Goal: Navigation & Orientation: Find specific page/section

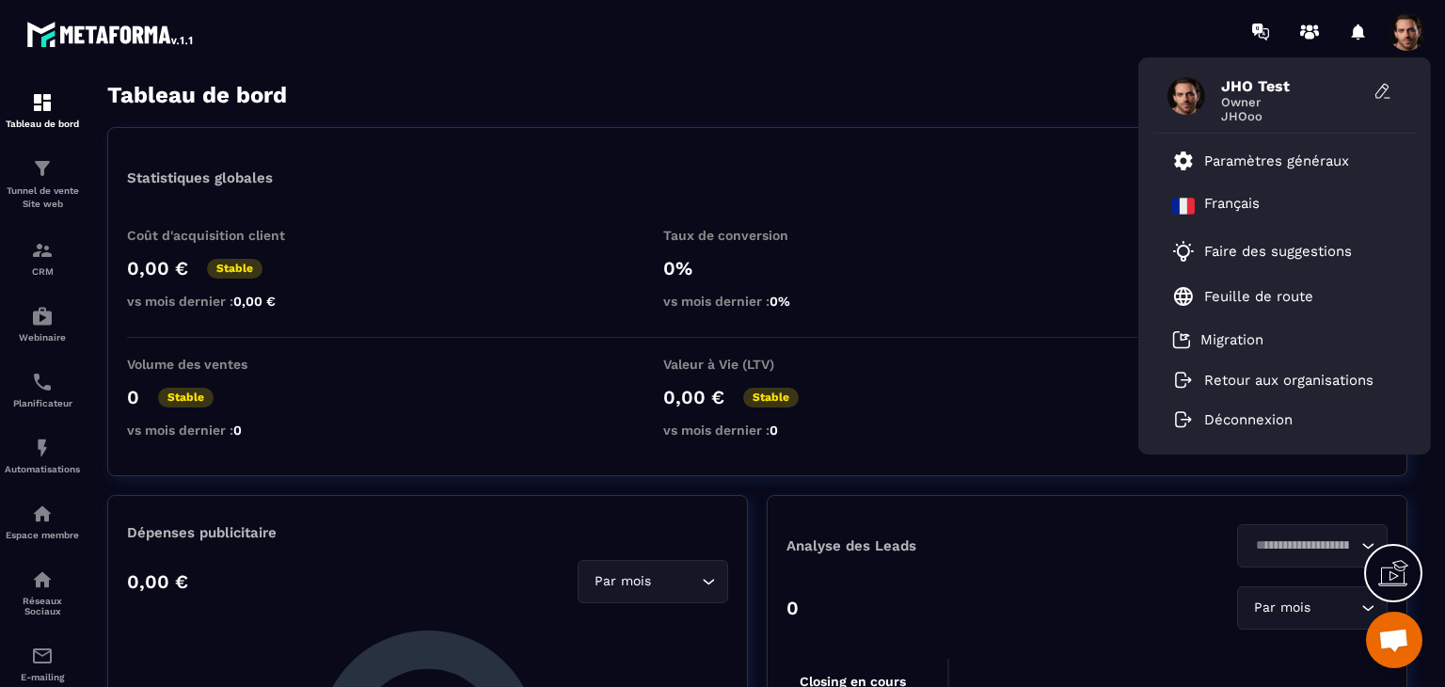
click at [869, 86] on div "Tableau de bord Afficher le tableau : Général" at bounding box center [757, 95] width 1300 height 26
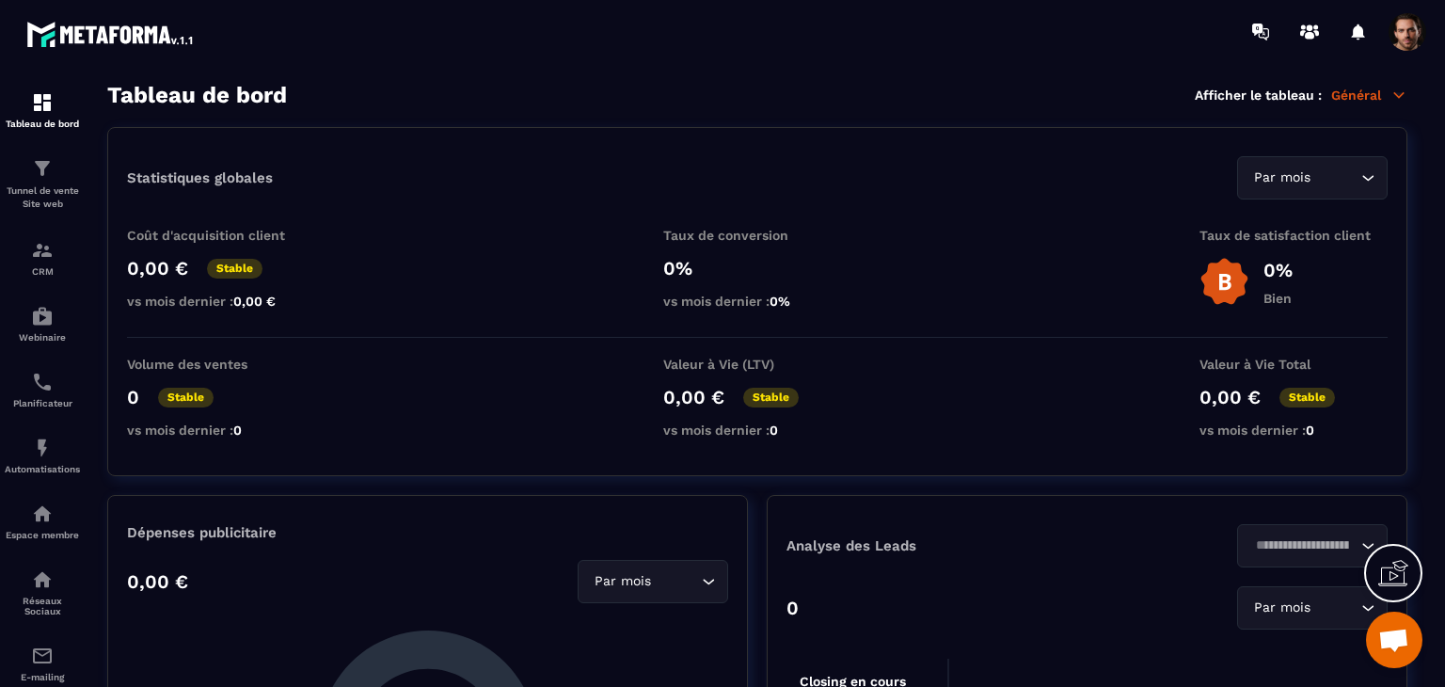
click at [1394, 36] on span at bounding box center [1407, 32] width 38 height 38
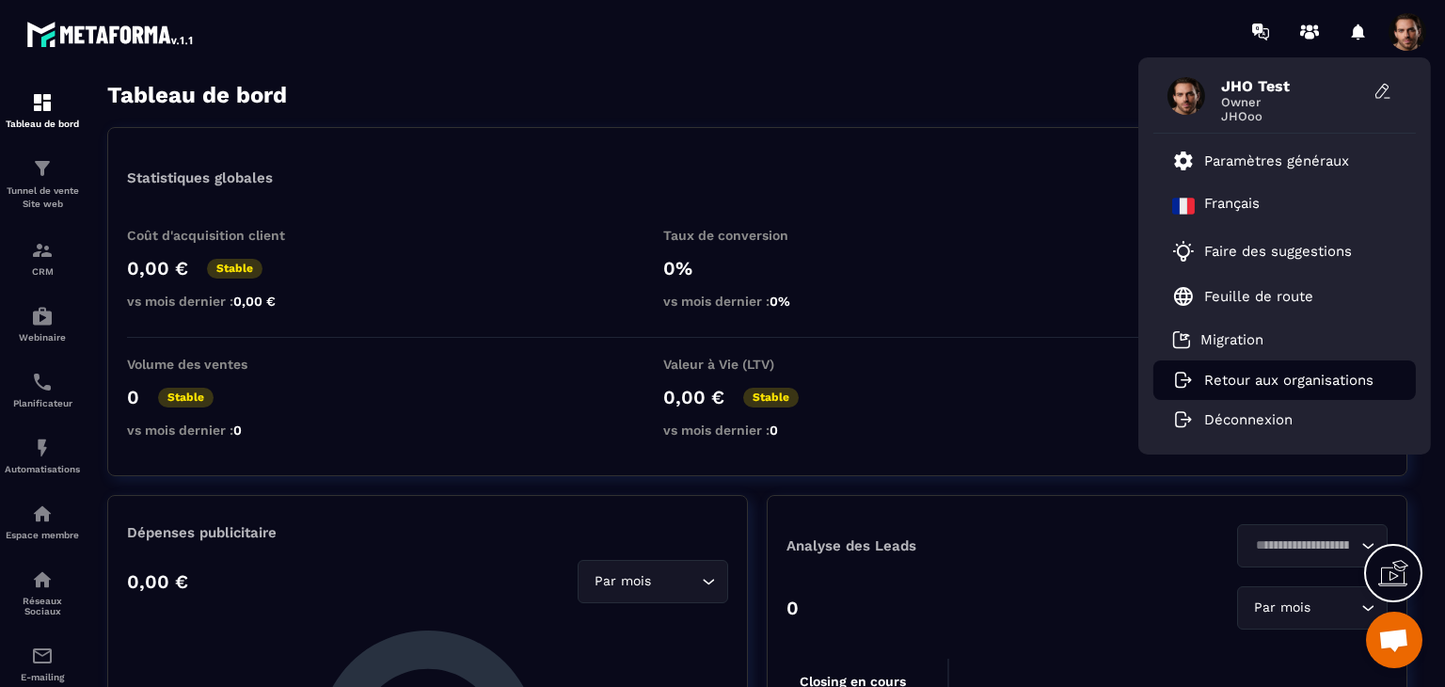
click at [1335, 371] on p "Retour aux organisations" at bounding box center [1288, 379] width 169 height 17
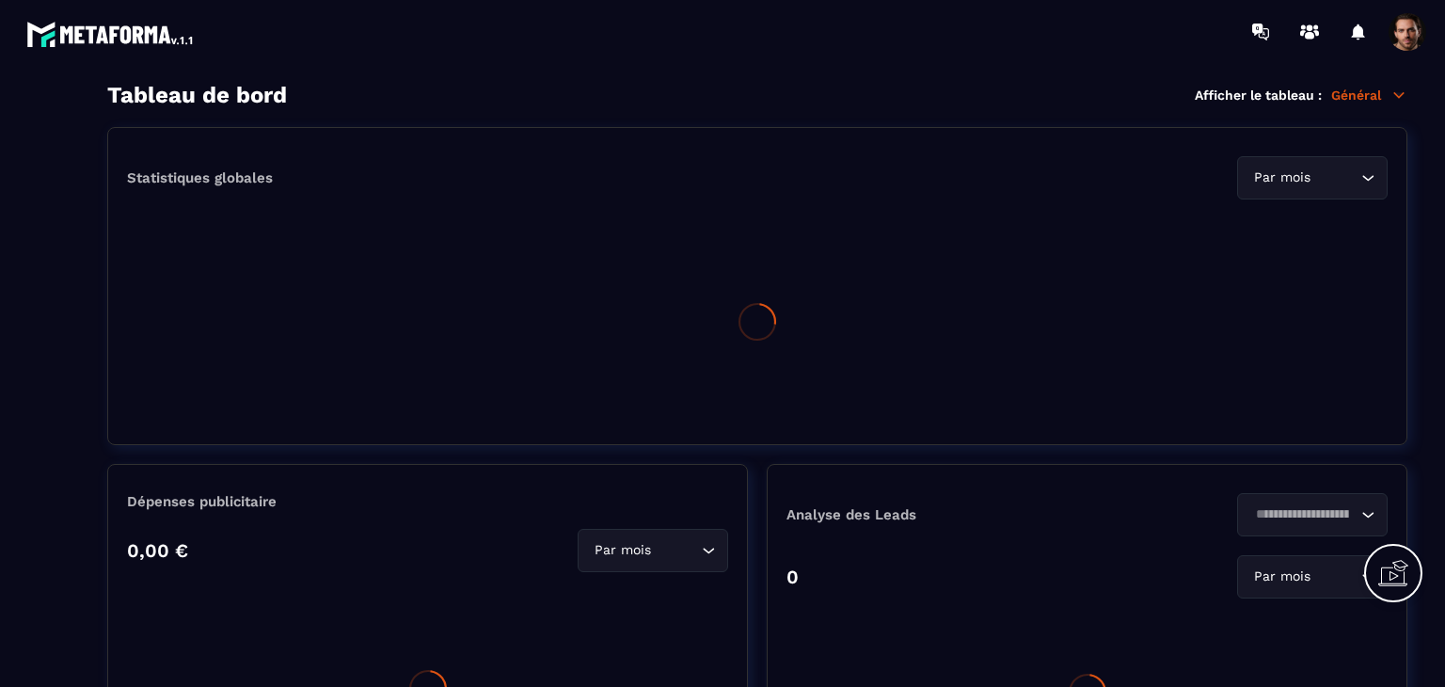
click at [1388, 27] on div at bounding box center [1338, 32] width 194 height 38
click at [1413, 40] on span at bounding box center [1407, 32] width 38 height 38
